Goal: Navigation & Orientation: Find specific page/section

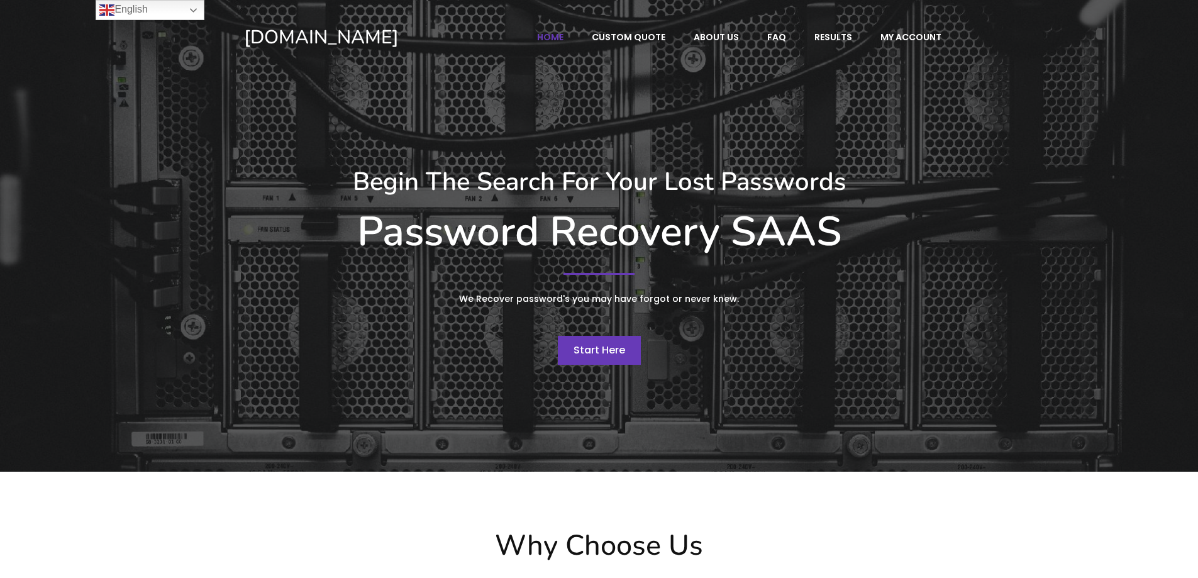
click at [593, 351] on span "Start Here" at bounding box center [600, 350] width 52 height 14
click at [194, 11] on link "English" at bounding box center [150, 10] width 109 height 20
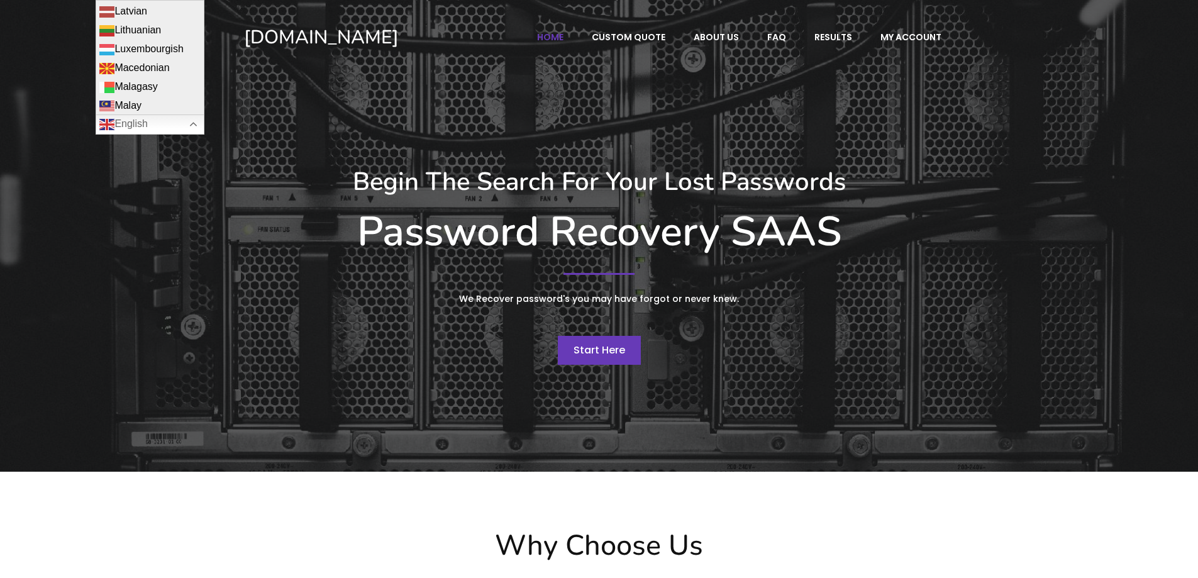
scroll to position [1195, 0]
click at [438, 95] on div "Begin The Search For Your Lost Passwords Password Recovery SAAS We Recover pass…" at bounding box center [599, 265] width 723 height 400
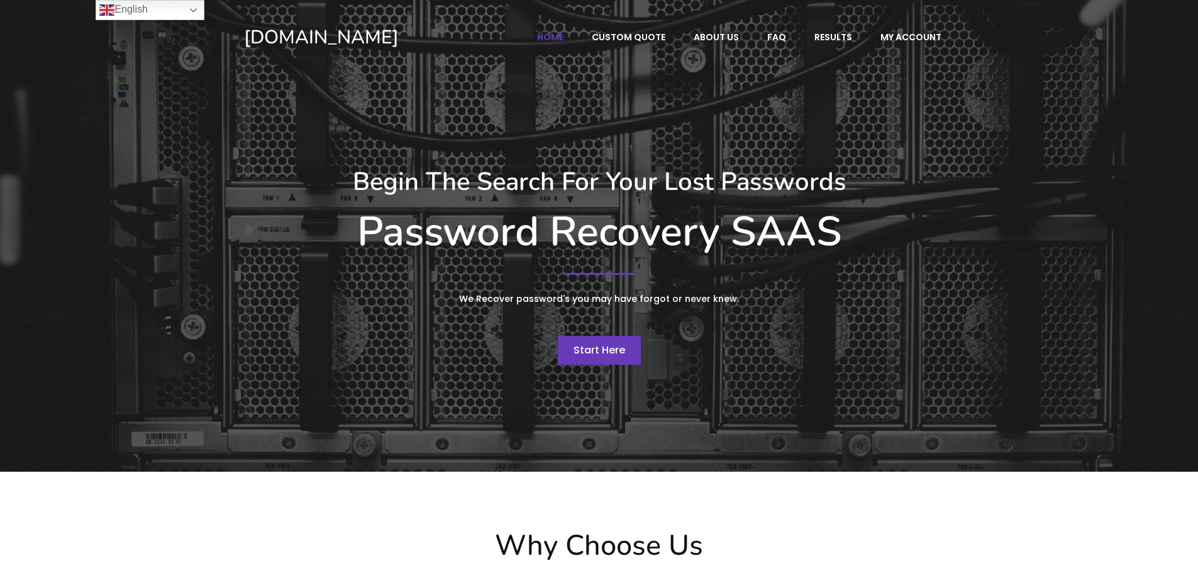
click at [603, 352] on span "Start Here" at bounding box center [600, 350] width 52 height 14
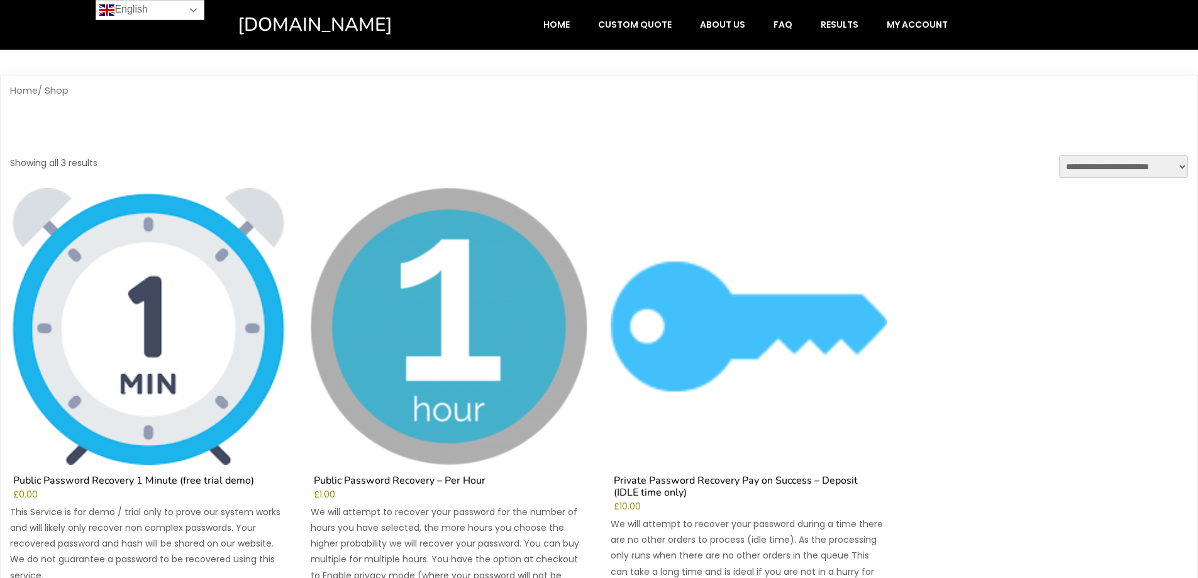
click at [195, 9] on link "English" at bounding box center [150, 10] width 109 height 20
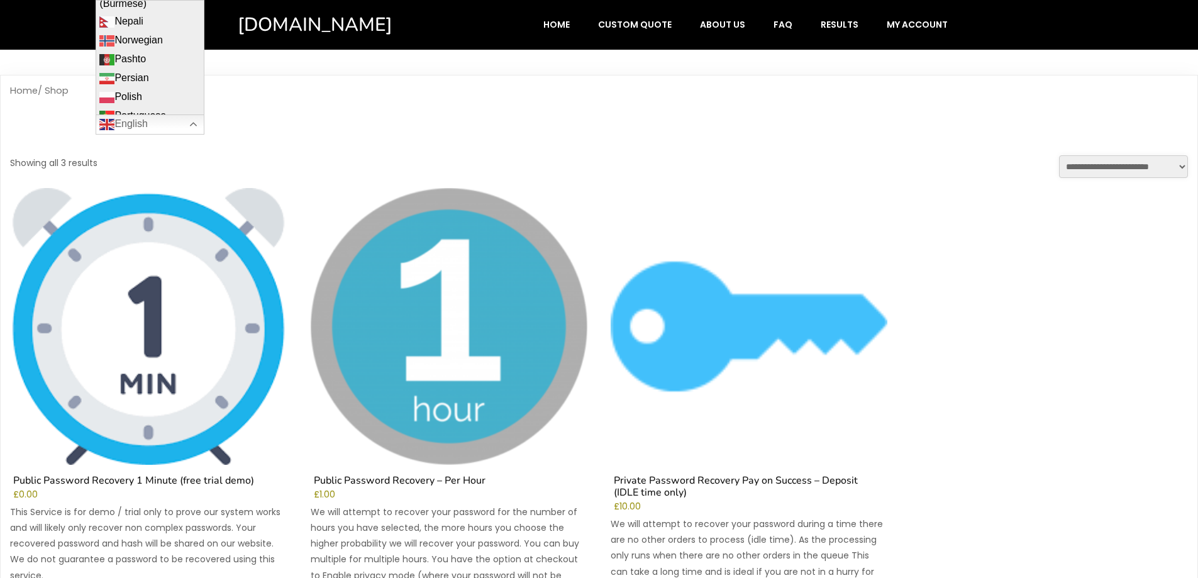
scroll to position [1321, 0]
click at [166, 85] on link "Portuguese" at bounding box center [150, 94] width 108 height 19
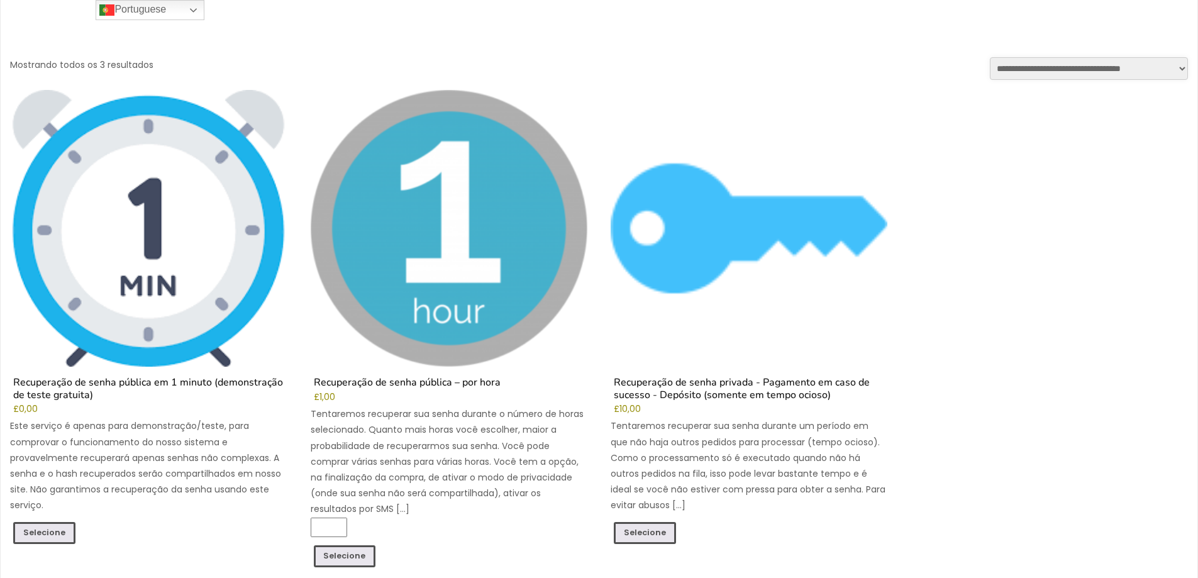
scroll to position [88, 0]
